Goal: Share content: Share content

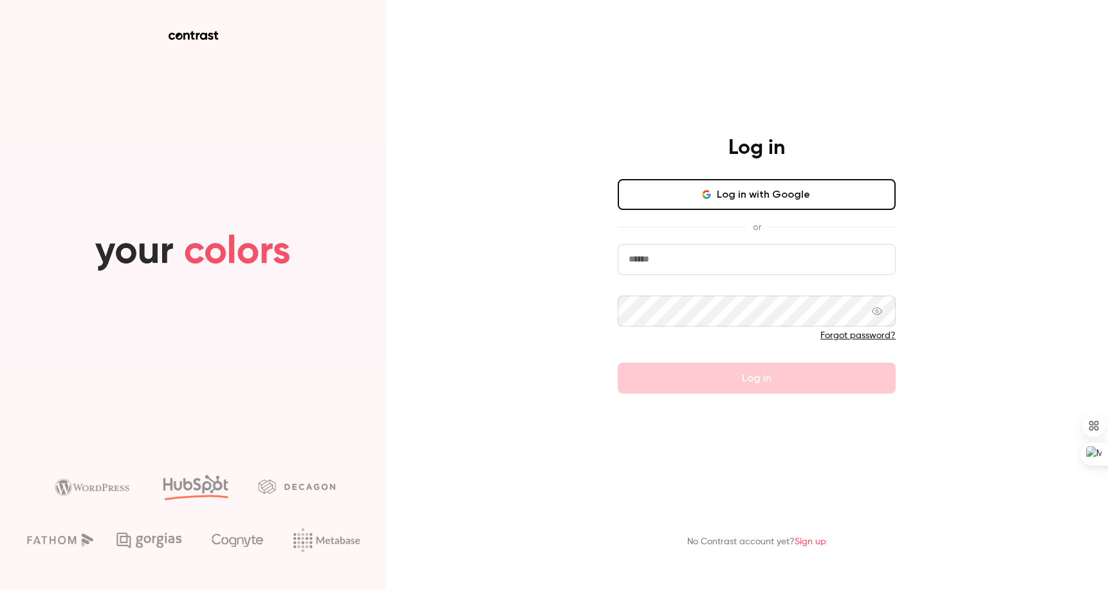
click at [727, 188] on button "Log in with Google" at bounding box center [757, 194] width 278 height 31
click at [666, 273] on input "email" at bounding box center [757, 259] width 278 height 31
type input "**********"
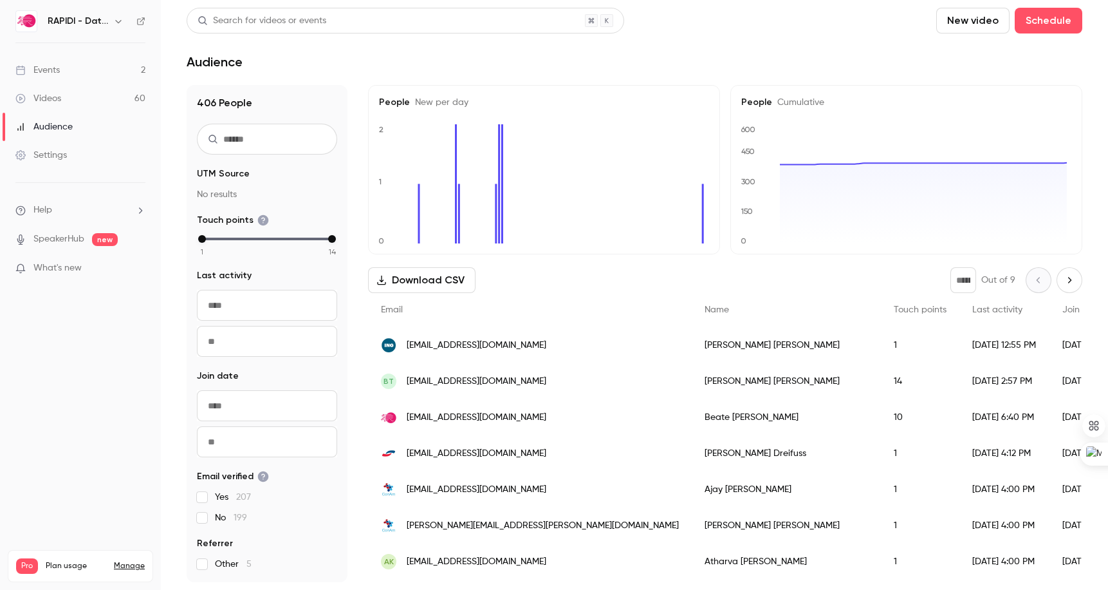
click at [61, 73] on link "Events 2" at bounding box center [80, 70] width 161 height 28
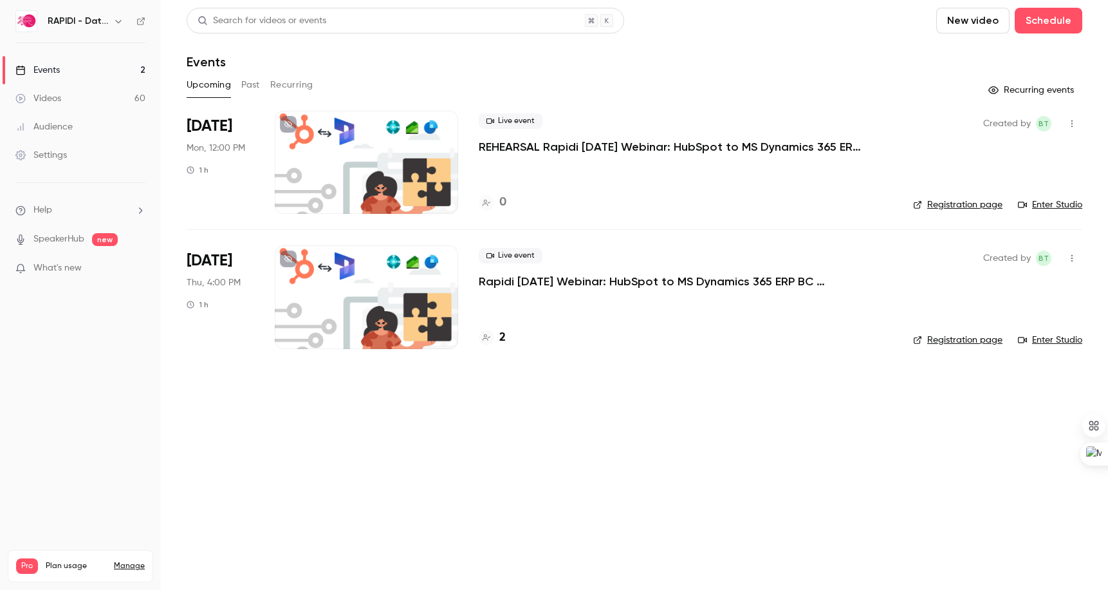
click at [982, 23] on button "New video" at bounding box center [972, 21] width 73 height 26
click at [983, 92] on div "Upload" at bounding box center [1020, 89] width 98 height 13
click at [1021, 555] on p "Rapidi & Ctrl Print_ Transition to HubSpot - 2025_02_26 09_57 CET - Recording" at bounding box center [999, 552] width 118 height 12
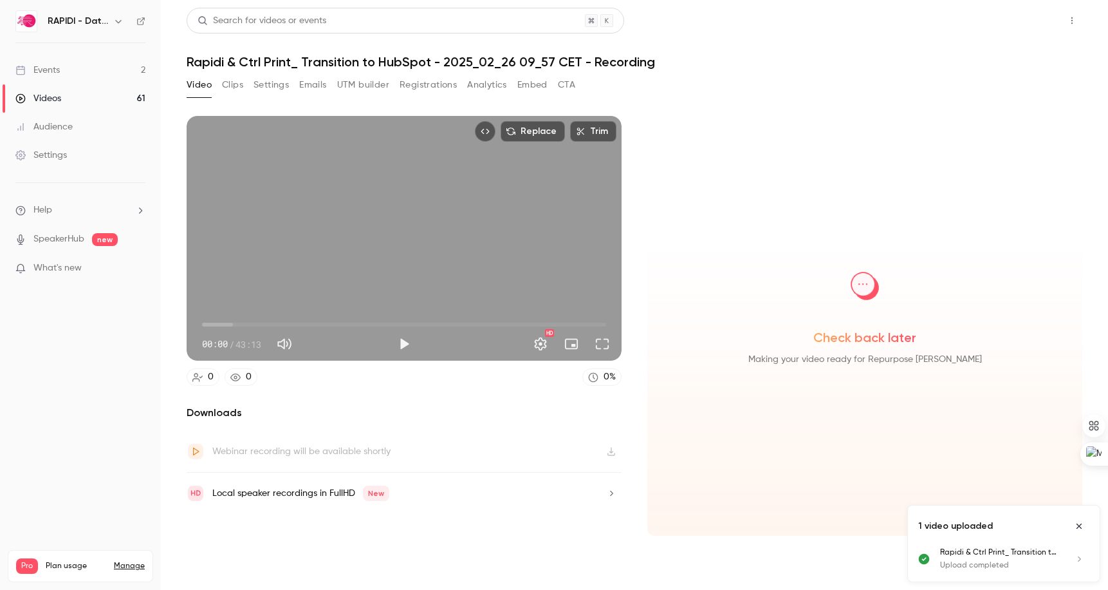
click at [1029, 21] on button "Share" at bounding box center [1026, 21] width 51 height 26
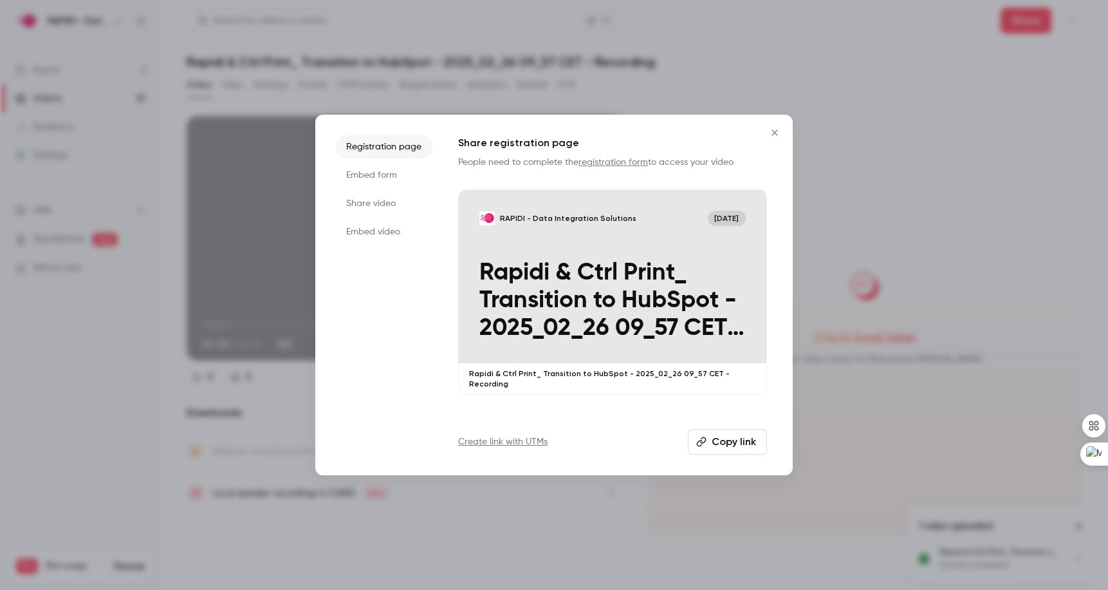
click at [716, 437] on button "Copy link" at bounding box center [727, 442] width 79 height 26
click at [602, 292] on p "Rapidi & Ctrl Print_ Transition to HubSpot - 2025_02_26 09_57 CET - Recording" at bounding box center [613, 301] width 266 height 84
click at [776, 132] on icon "Close" at bounding box center [774, 132] width 15 height 10
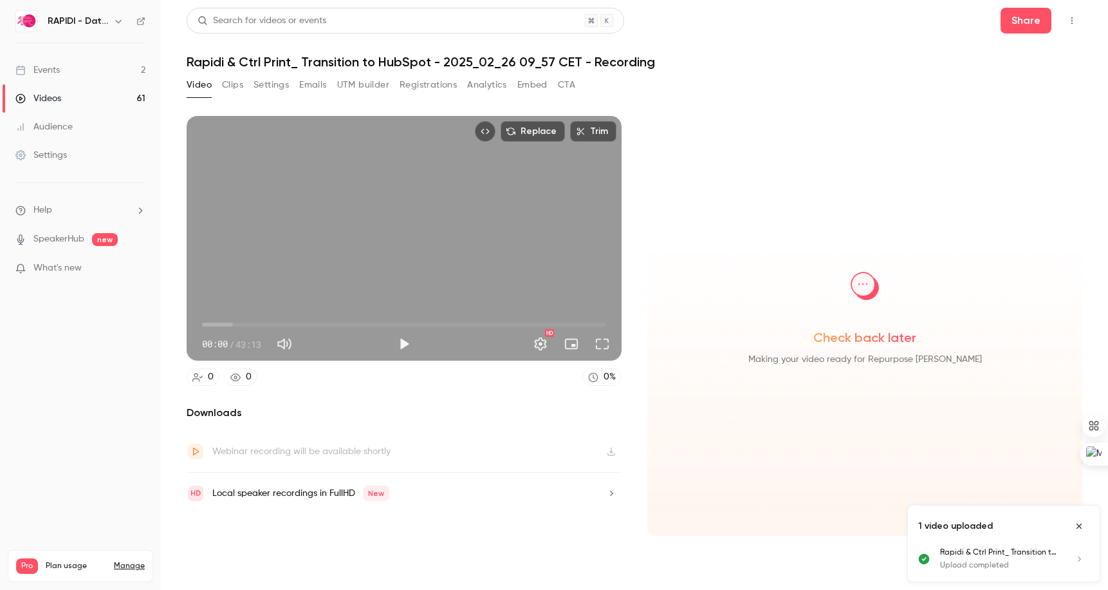
click at [59, 97] on div "Videos" at bounding box center [38, 98] width 46 height 13
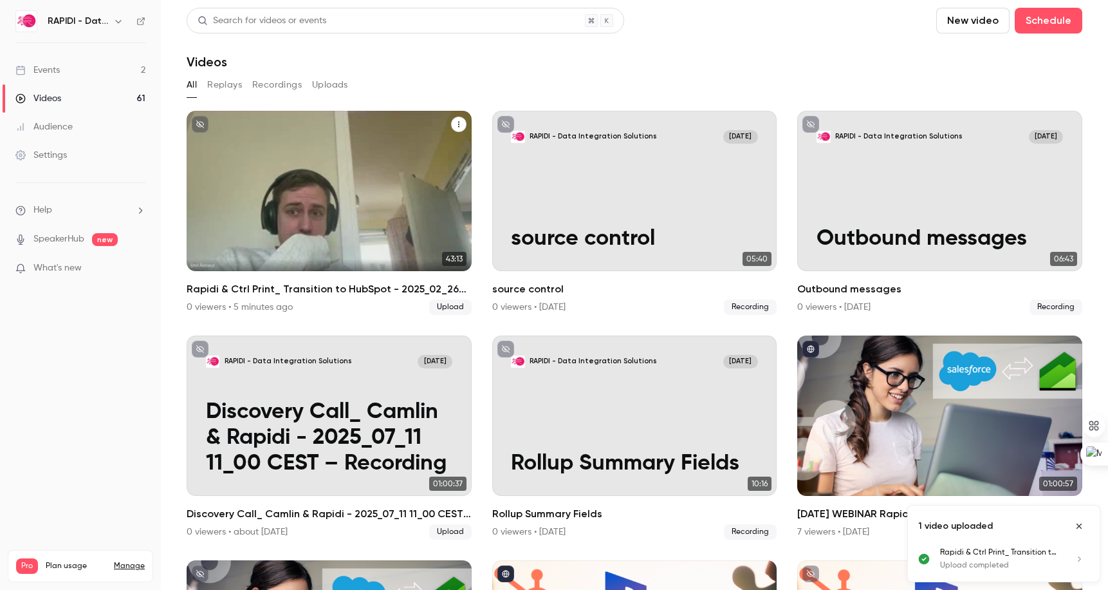
click at [201, 122] on icon "unpublished" at bounding box center [200, 124] width 8 height 8
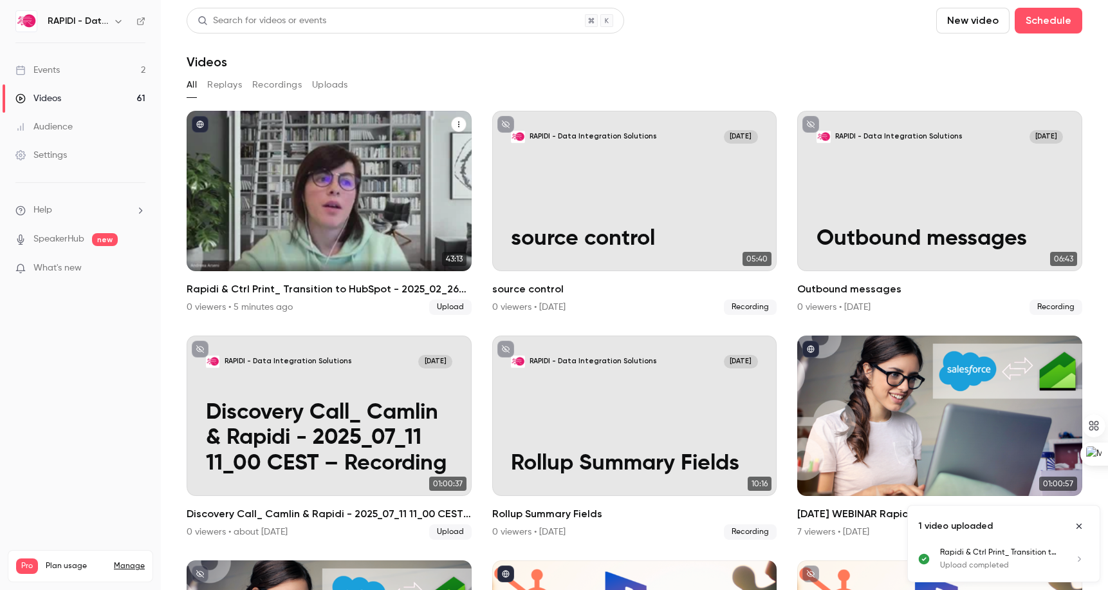
click at [458, 127] on icon "Rapidi & Ctrl Print_ Transition to HubSpot - 2025_02_26 09_57 CET - Recording" at bounding box center [458, 125] width 1 height 6
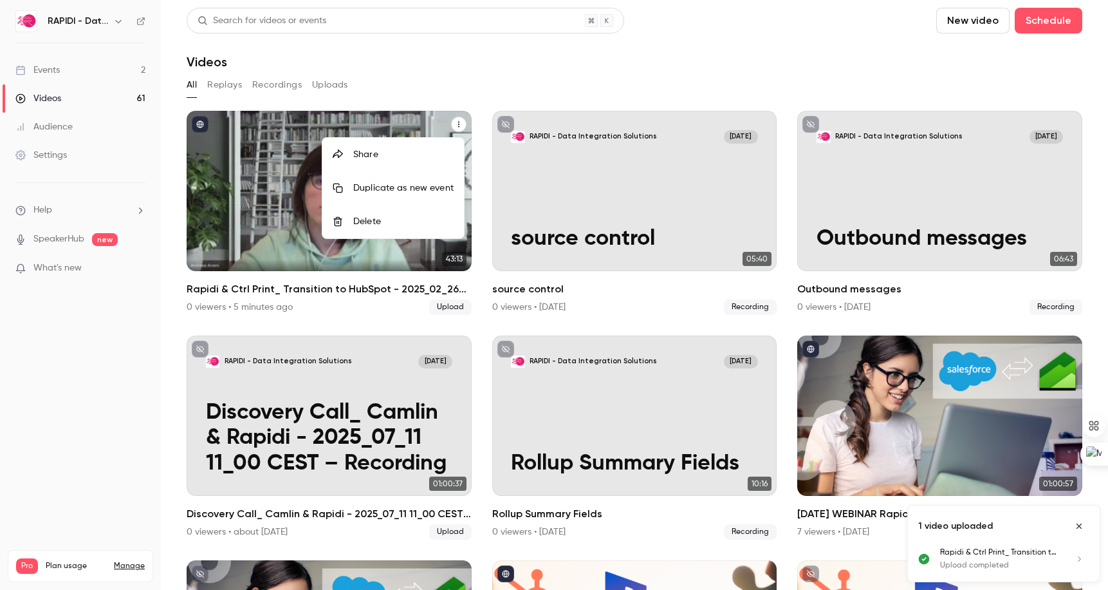
click at [368, 156] on div "Share" at bounding box center [403, 154] width 100 height 13
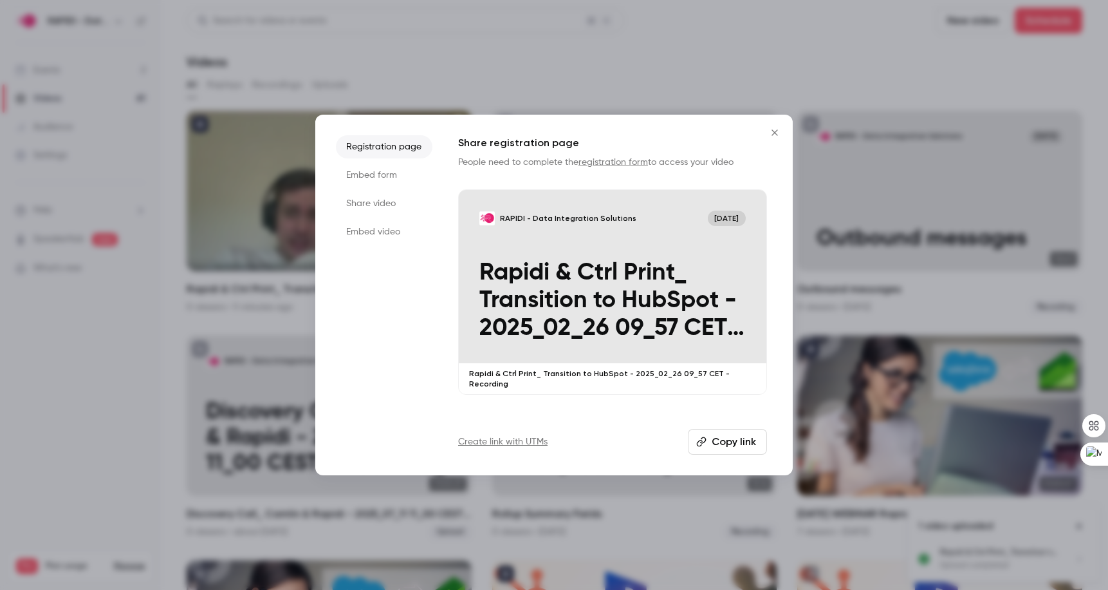
click at [734, 442] on button "Copy link" at bounding box center [727, 442] width 79 height 26
click at [639, 284] on p "Rapidi & Ctrl Print_ Transition to HubSpot - 2025_02_26 09_57 CET - Recording" at bounding box center [613, 301] width 266 height 84
click at [777, 133] on icon "Close" at bounding box center [774, 132] width 15 height 10
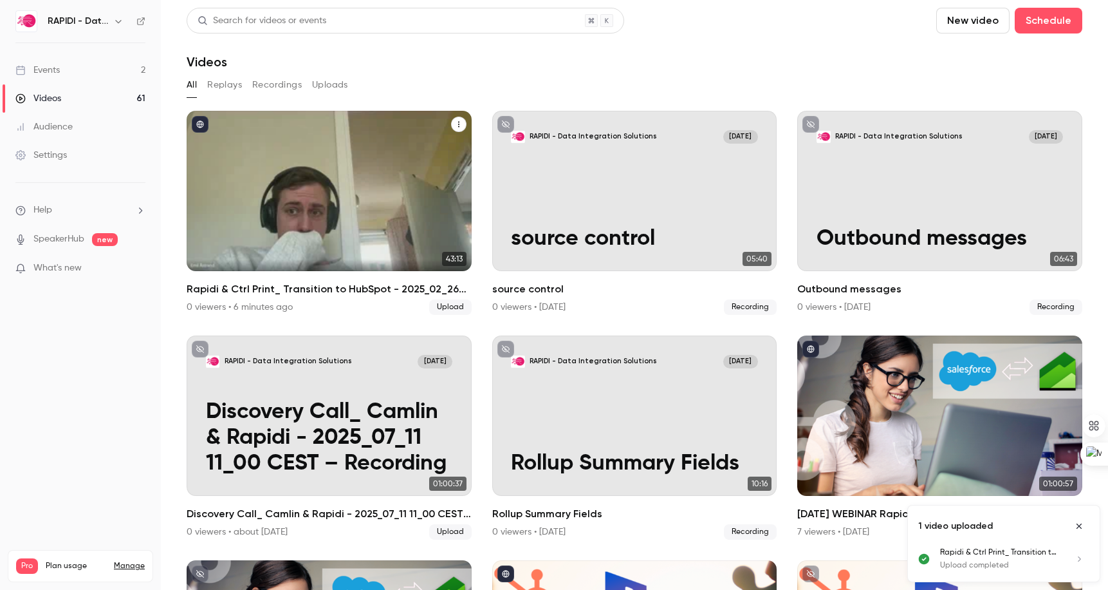
click at [455, 124] on icon "Rapidi & Ctrl Print_ Transition to HubSpot - 2025_02_26 09_57 CET - Recording" at bounding box center [459, 124] width 8 height 8
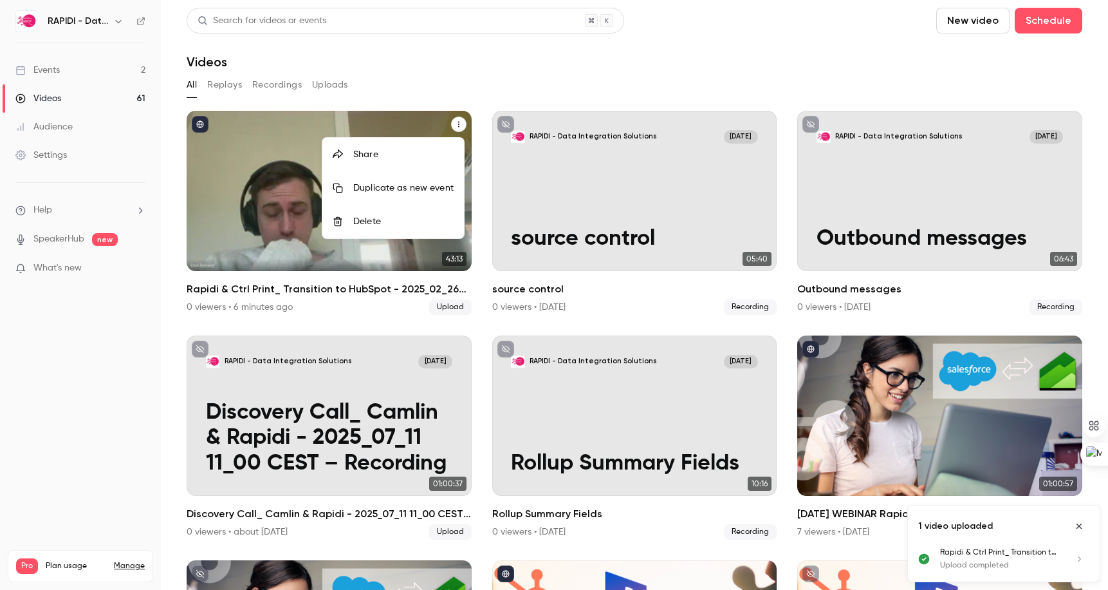
click at [140, 22] on div at bounding box center [554, 295] width 1108 height 590
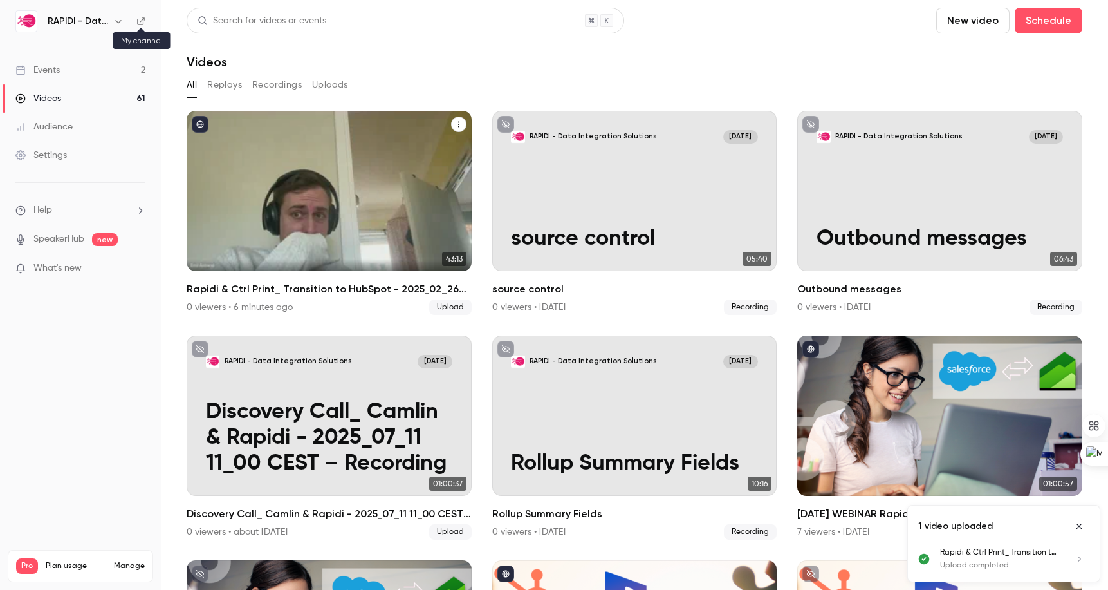
click at [140, 22] on icon at bounding box center [140, 21] width 9 height 9
